Goal: Information Seeking & Learning: Learn about a topic

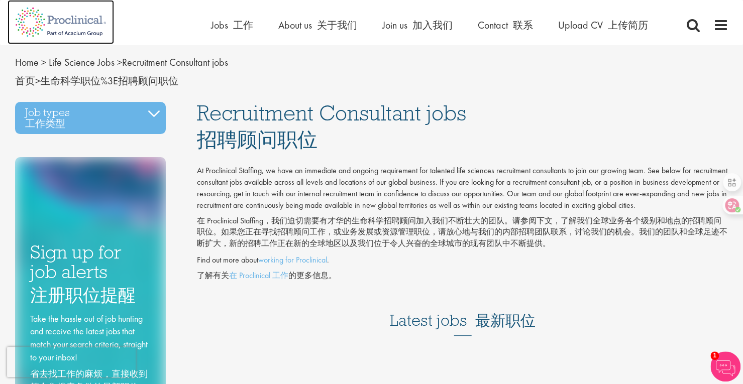
click at [59, 35] on img at bounding box center [61, 22] width 106 height 44
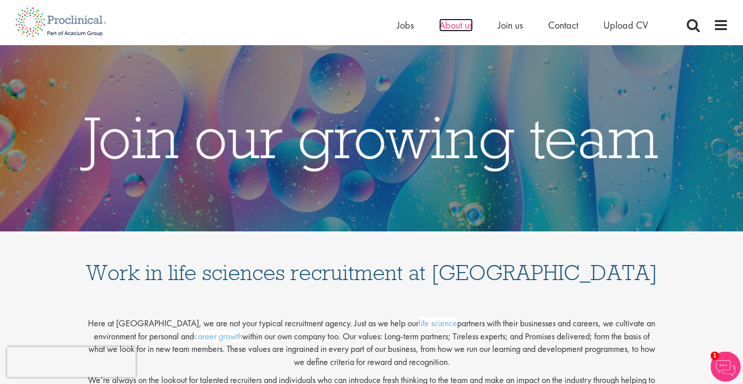
click at [452, 25] on span "About us" at bounding box center [456, 25] width 34 height 13
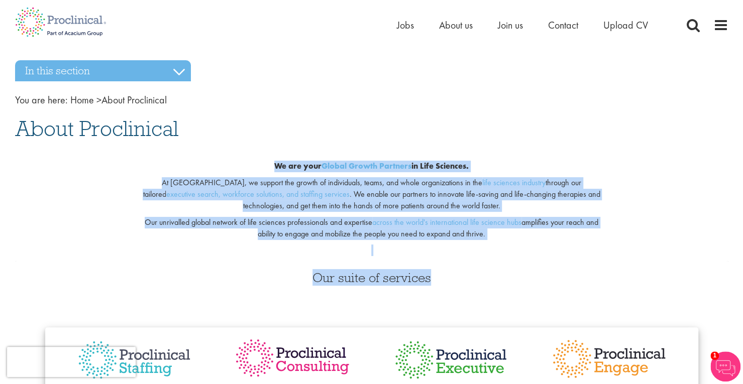
drag, startPoint x: 264, startPoint y: 169, endPoint x: 531, endPoint y: 261, distance: 282.6
click at [498, 249] on p at bounding box center [371, 251] width 471 height 12
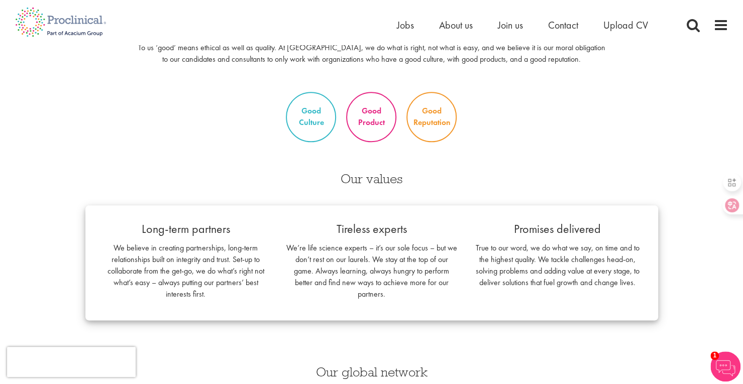
scroll to position [552, 0]
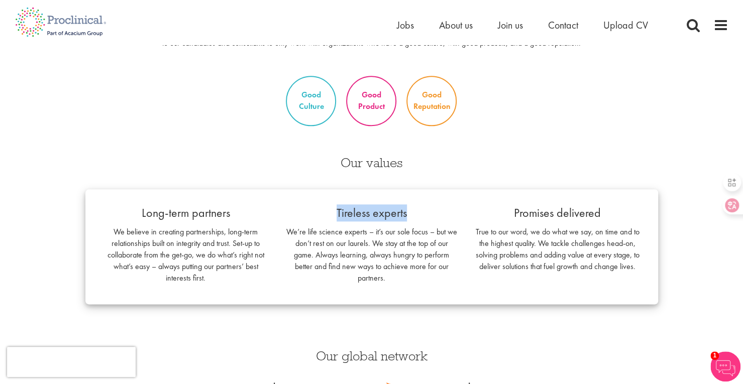
drag, startPoint x: 334, startPoint y: 215, endPoint x: 422, endPoint y: 218, distance: 87.9
click at [422, 218] on p "Tireless experts" at bounding box center [371, 212] width 171 height 17
click at [452, 194] on div "Long-term partners We believe in creating partnerships, long-term relationships…" at bounding box center [371, 246] width 573 height 115
drag, startPoint x: 507, startPoint y: 210, endPoint x: 648, endPoint y: 210, distance: 141.6
click at [648, 210] on div "Promises delivered True to our word, we do what we say, on time and to the high…" at bounding box center [558, 240] width 186 height 73
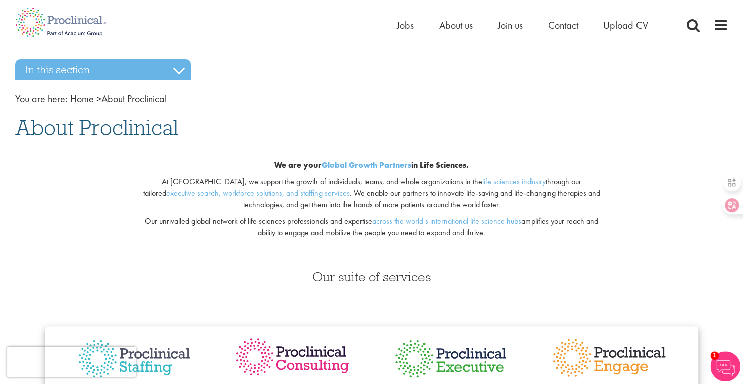
scroll to position [0, 0]
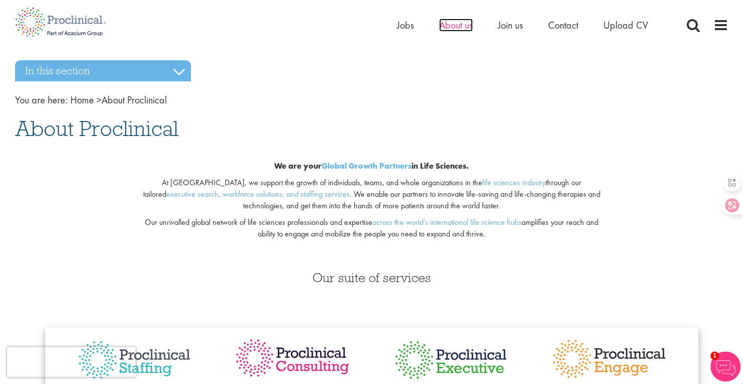
click at [445, 22] on span "About us" at bounding box center [456, 25] width 34 height 13
click at [566, 244] on div "We are your Global Growth Partners in Life Sciences. At [GEOGRAPHIC_DATA], we s…" at bounding box center [372, 203] width 486 height 117
drag, startPoint x: 83, startPoint y: 129, endPoint x: 186, endPoint y: 131, distance: 103.5
click at [186, 131] on h1 "About Proclinical" at bounding box center [371, 129] width 713 height 22
copy span "Proclinical"
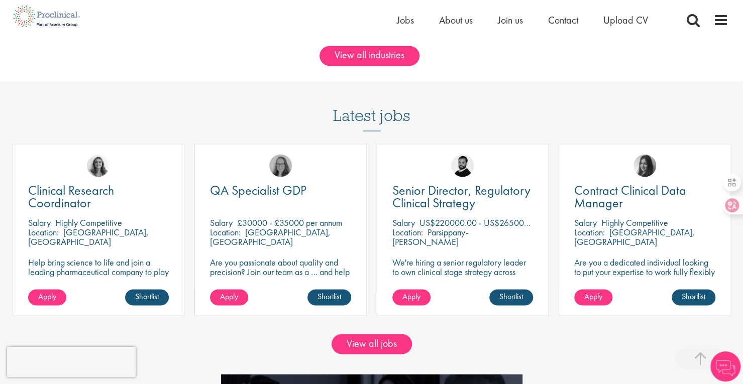
scroll to position [804, 0]
